Goal: Task Accomplishment & Management: Use online tool/utility

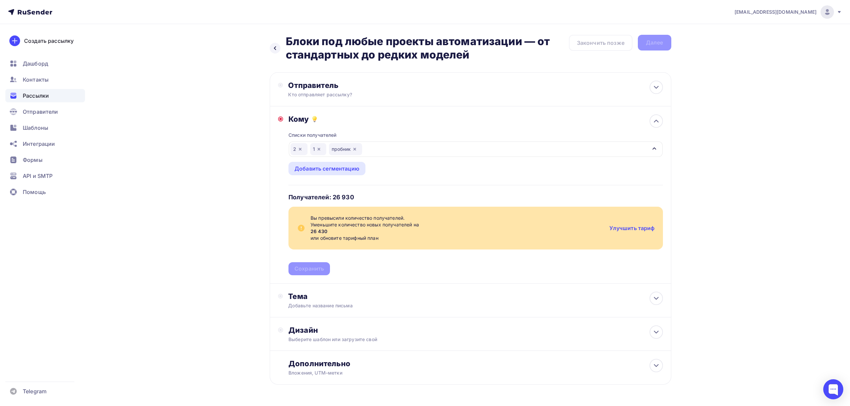
click at [394, 155] on div "2 1 пробник" at bounding box center [476, 149] width 374 height 15
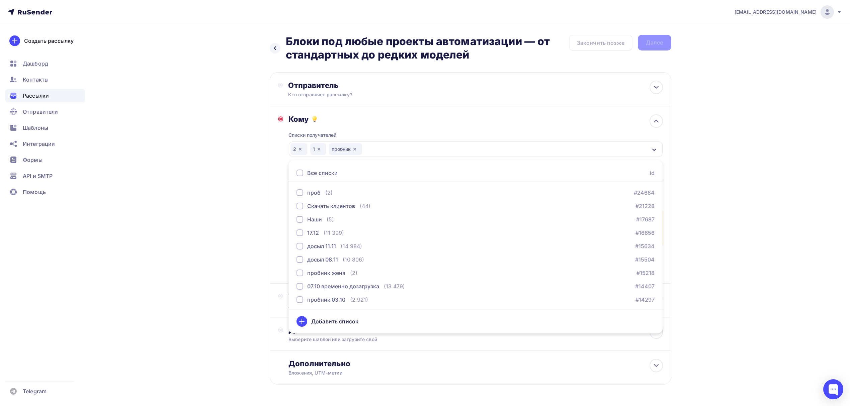
click at [340, 363] on div "3 (8 025) #6869" at bounding box center [476, 367] width 358 height 8
click at [346, 347] on button "4 (6 217) #8928" at bounding box center [476, 353] width 366 height 13
click at [348, 336] on div "5 (1 813) #13895" at bounding box center [476, 340] width 358 height 8
click at [350, 320] on button "6 (420) #13933" at bounding box center [476, 326] width 366 height 13
click at [228, 212] on div "Назад Блоки под любые проекты автоматизации — от стандартных до редких моделей …" at bounding box center [425, 226] width 549 height 404
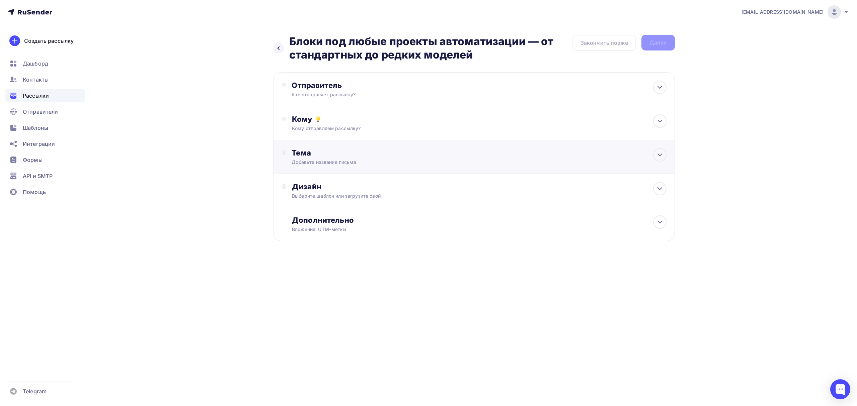
click at [353, 141] on div "Тема Добавьте название письма Тема * Рекомендуем использовать не более 150 симв…" at bounding box center [474, 157] width 402 height 34
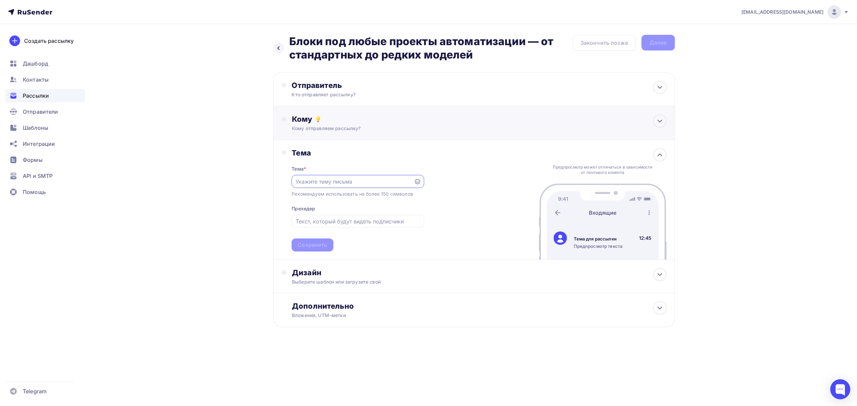
click at [364, 129] on div "Кому отправляем рассылку?" at bounding box center [460, 128] width 337 height 7
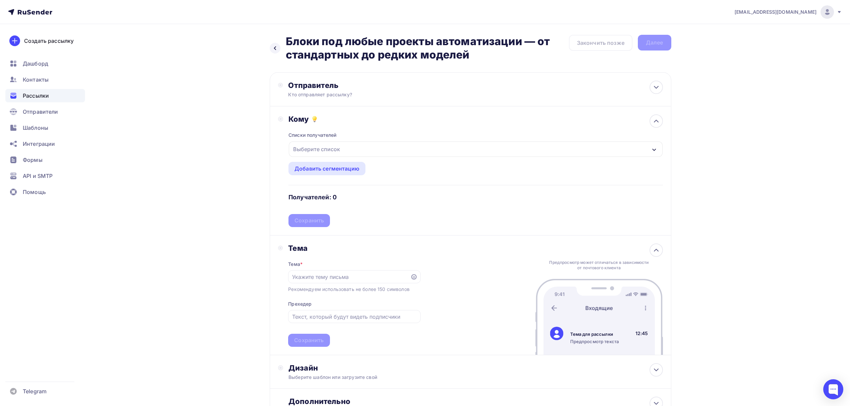
click at [352, 150] on div "Выберите список" at bounding box center [476, 149] width 374 height 15
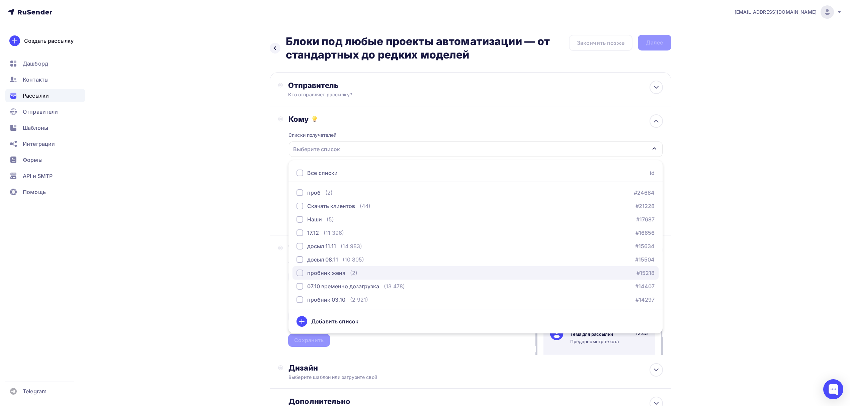
scroll to position [108, 0]
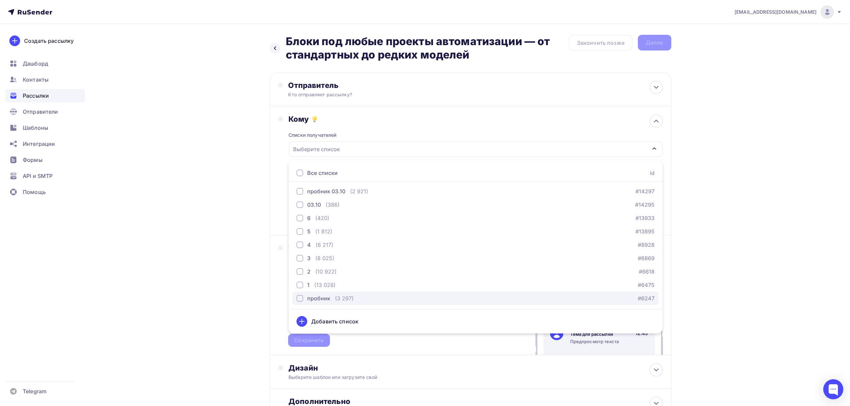
click at [327, 294] on button "пробник (3 297) #6247" at bounding box center [476, 298] width 366 height 13
click at [330, 284] on div "(13 028)" at bounding box center [324, 285] width 21 height 8
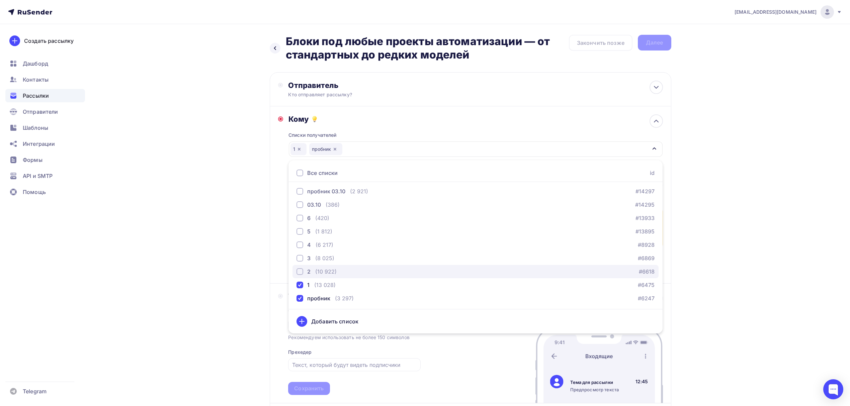
click at [332, 275] on div "(10 922)" at bounding box center [325, 272] width 21 height 8
click at [208, 193] on div "Назад Блоки под любые проекты автоматизации — от стандартных до редких моделей …" at bounding box center [425, 269] width 549 height 490
